Goal: Task Accomplishment & Management: Manage account settings

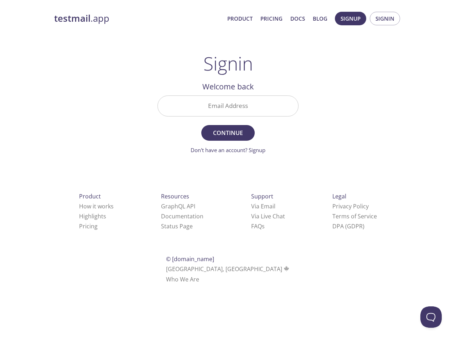
click at [228, 129] on span "Continue" at bounding box center [228, 133] width 38 height 10
click at [351, 19] on span "Signup" at bounding box center [351, 18] width 20 height 9
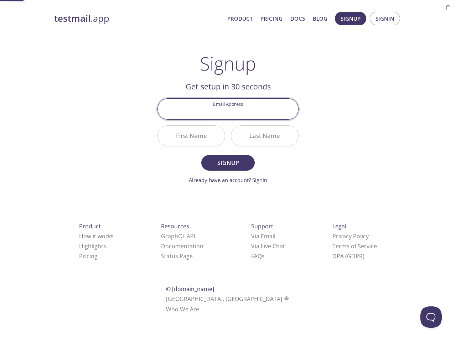
click at [385, 19] on span "Signin" at bounding box center [384, 18] width 19 height 9
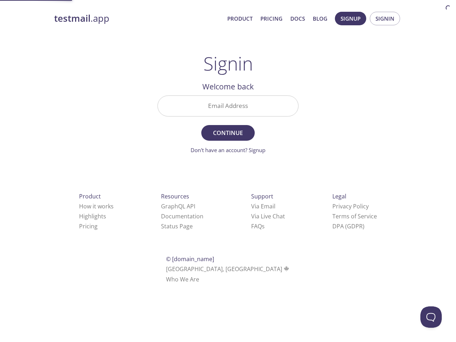
click at [228, 106] on input "Email Address" at bounding box center [228, 106] width 140 height 20
